Goal: Navigation & Orientation: Find specific page/section

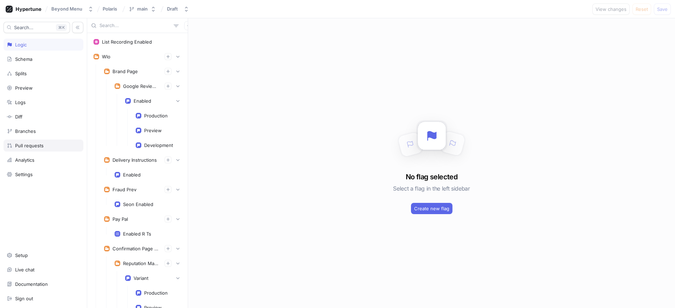
click at [39, 145] on div "Pull requests" at bounding box center [29, 146] width 28 height 6
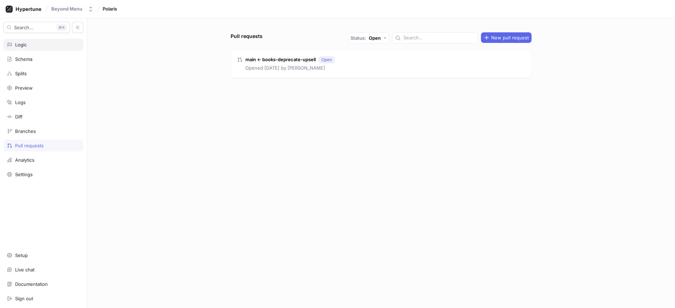
click at [27, 45] on div "Logic" at bounding box center [21, 45] width 12 height 6
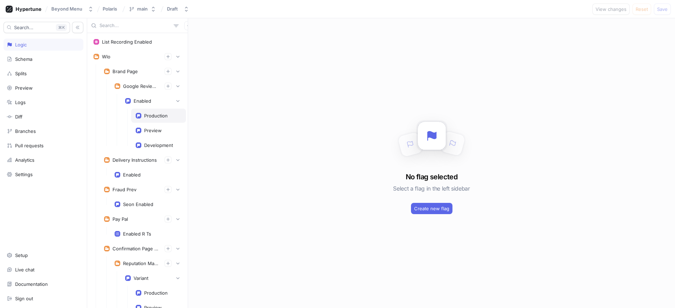
scroll to position [122, 0]
